Goal: Transaction & Acquisition: Purchase product/service

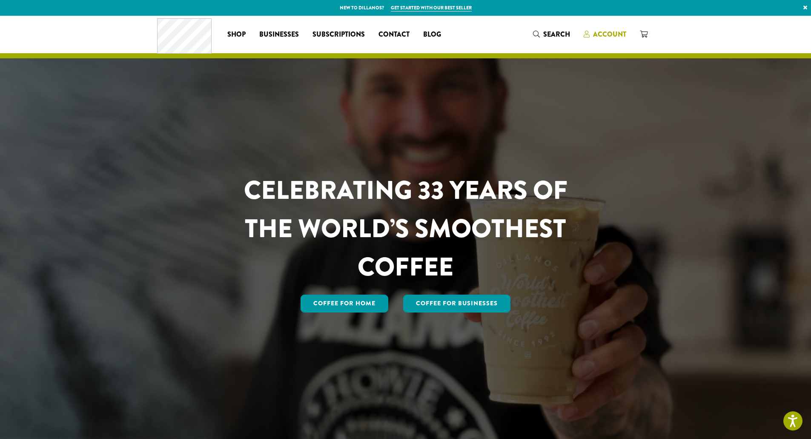
click at [589, 35] on icon at bounding box center [587, 34] width 6 height 7
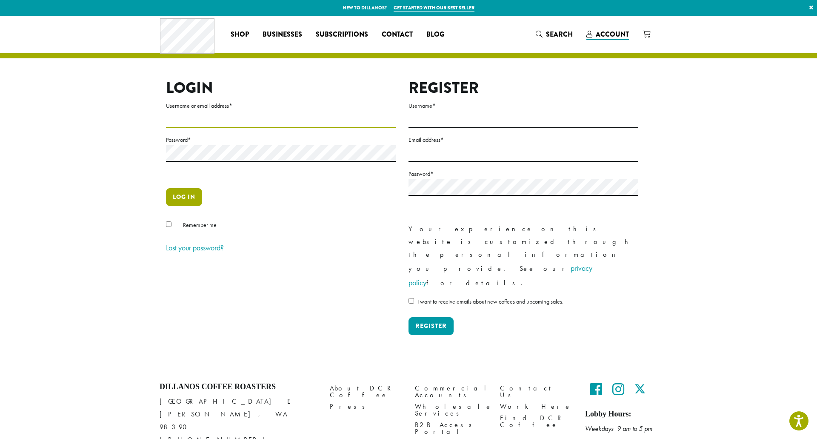
type input "**********"
drag, startPoint x: 188, startPoint y: 197, endPoint x: 201, endPoint y: 196, distance: 13.6
click at [188, 197] on button "Log in" at bounding box center [184, 197] width 36 height 18
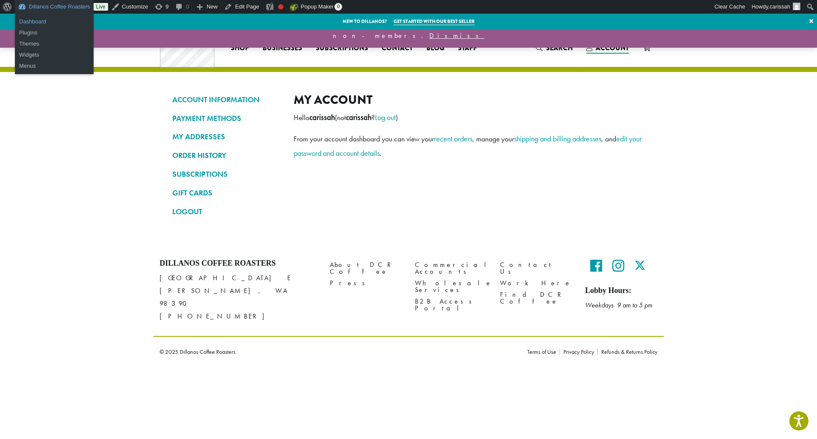
click at [35, 20] on link "Dashboard" at bounding box center [54, 21] width 79 height 11
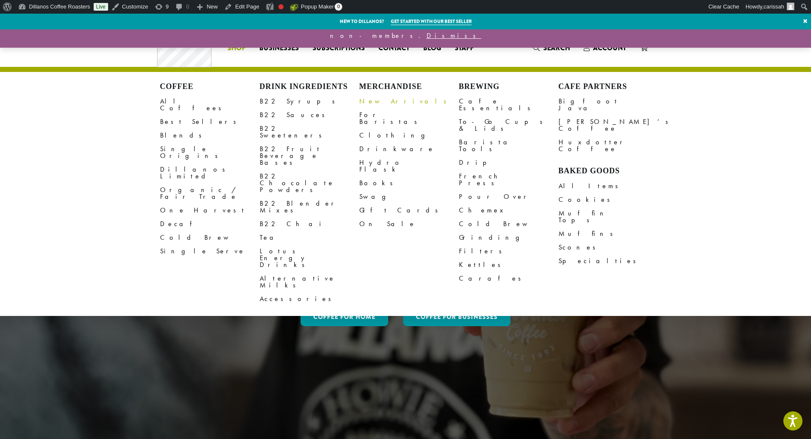
click at [382, 99] on link "New Arrivals" at bounding box center [409, 101] width 100 height 14
click at [233, 44] on span "Shop" at bounding box center [236, 48] width 18 height 11
click at [365, 129] on link "Clothing" at bounding box center [409, 136] width 100 height 14
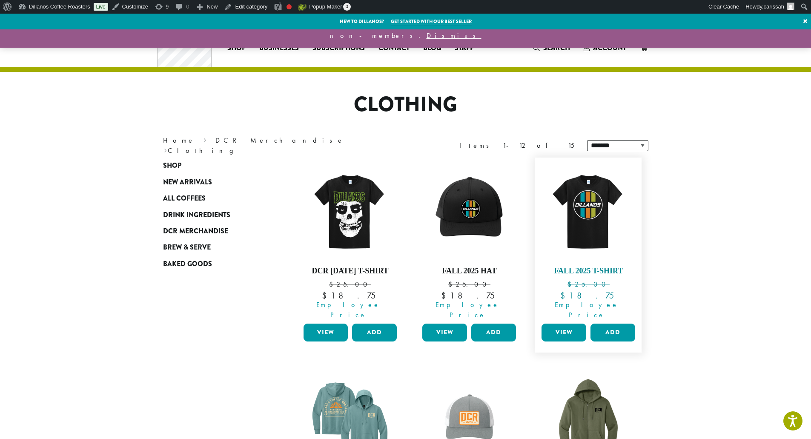
click at [585, 226] on img at bounding box center [588, 211] width 98 height 98
click at [462, 220] on img at bounding box center [469, 211] width 98 height 98
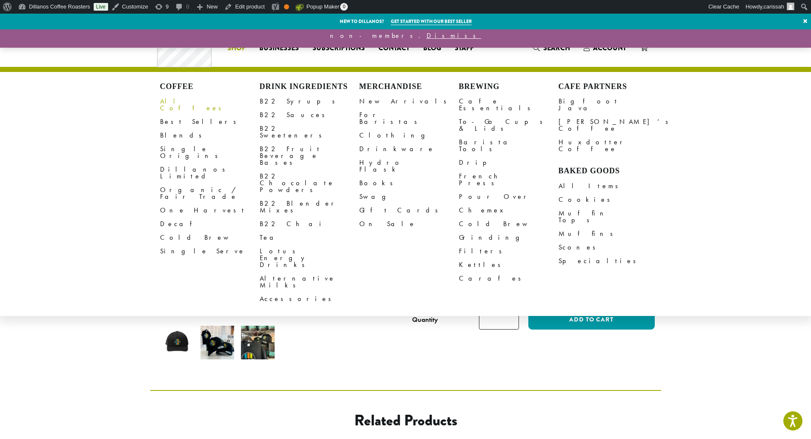
click at [177, 102] on link "All Coffees" at bounding box center [210, 104] width 100 height 20
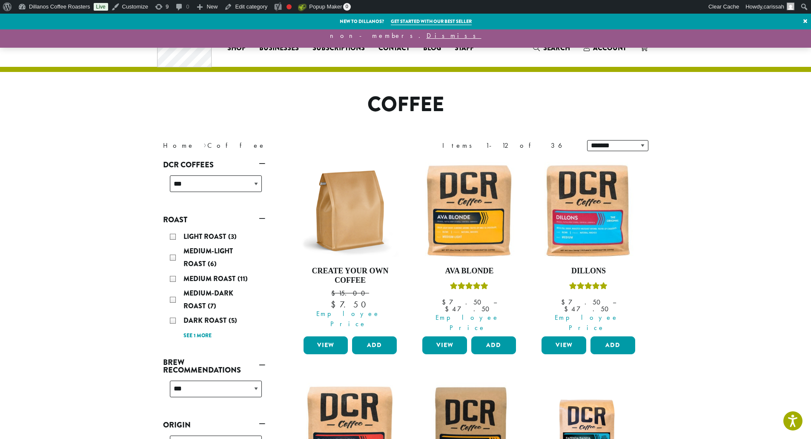
drag, startPoint x: 0, startPoint y: 0, endPoint x: 7, endPoint y: 146, distance: 145.7
